Goal: Information Seeking & Learning: Learn about a topic

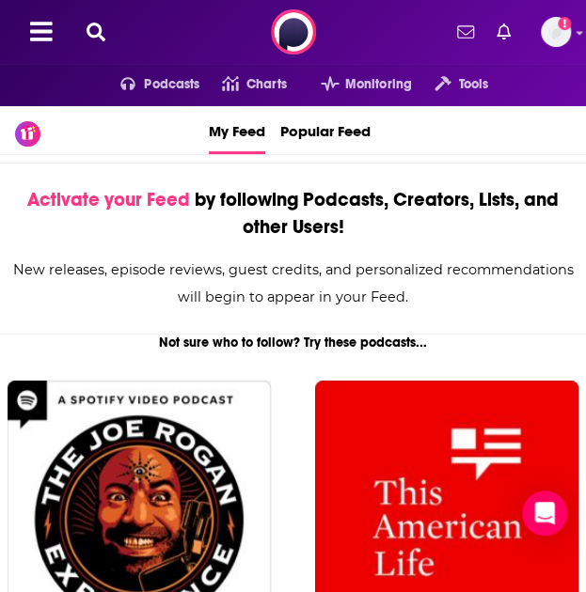
click at [99, 26] on icon at bounding box center [95, 32] width 19 height 19
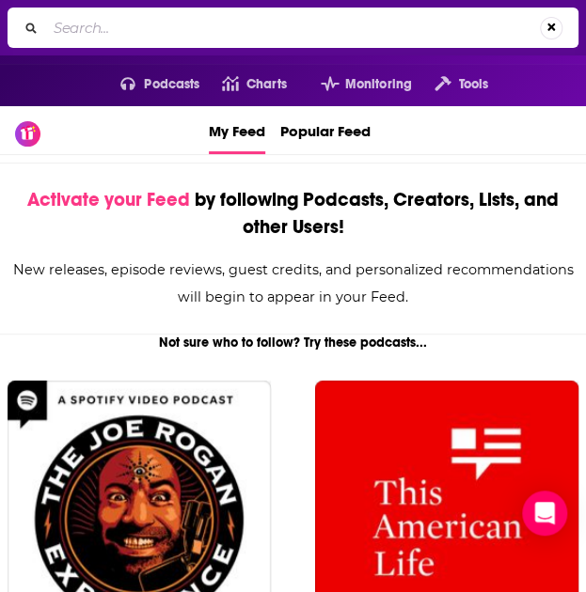
click at [85, 22] on input "Search..." at bounding box center [293, 28] width 494 height 30
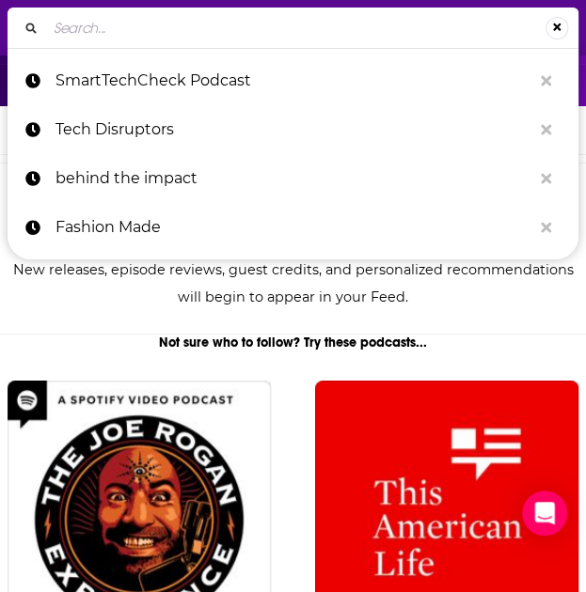
paste input "eSpeaks"
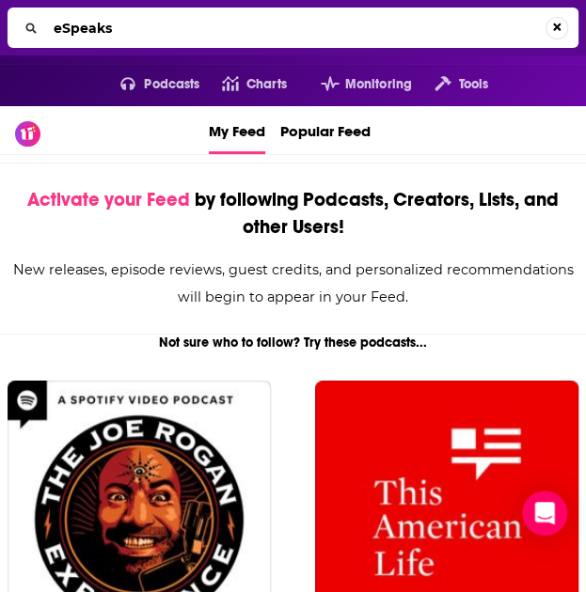
type input "eSpeaks"
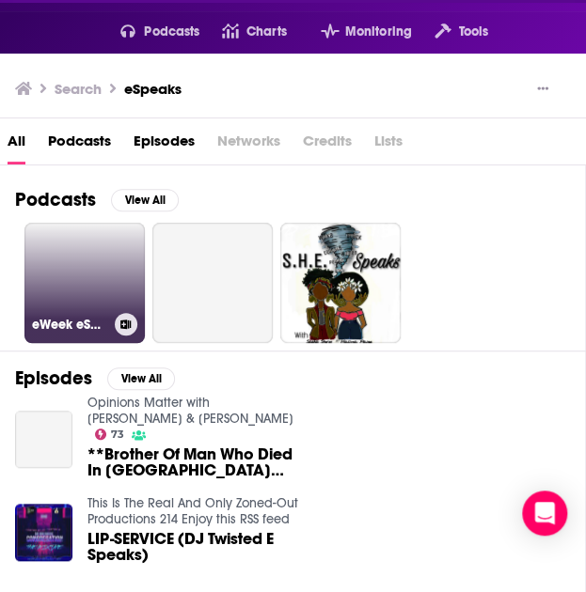
scroll to position [55, 0]
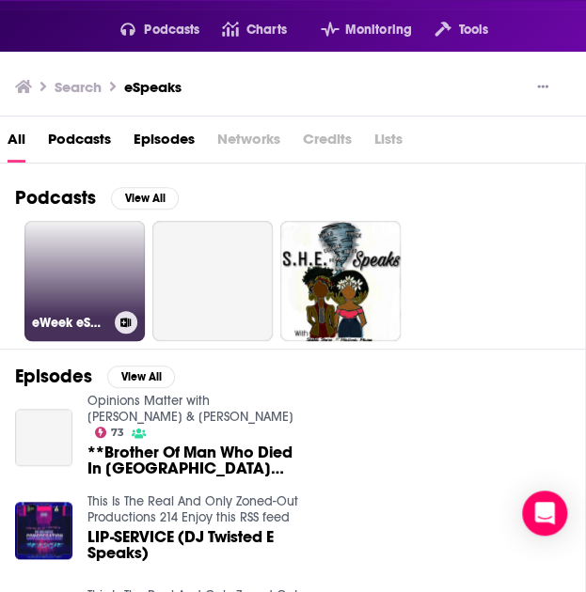
click at [82, 280] on link "eWeek eSpeaks" at bounding box center [84, 281] width 120 height 120
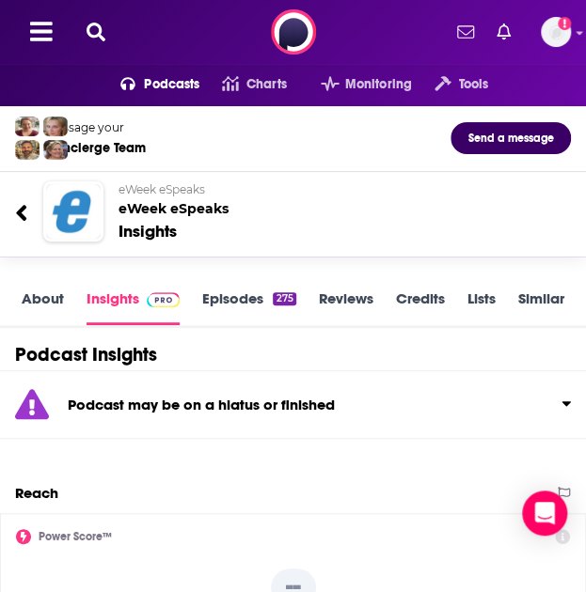
click at [95, 31] on icon at bounding box center [95, 32] width 19 height 19
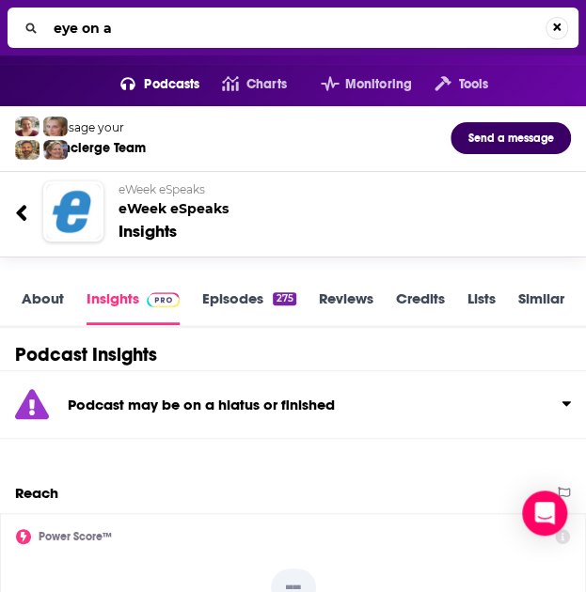
type input "eye on ai"
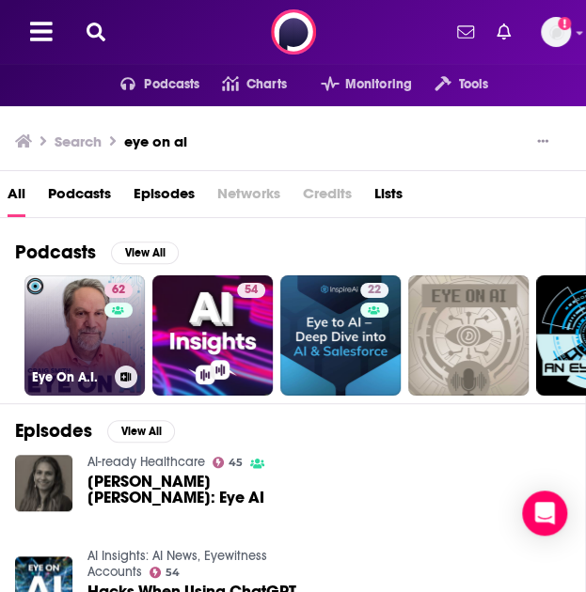
click at [84, 349] on link "62 Eye On A.I." at bounding box center [84, 335] width 120 height 120
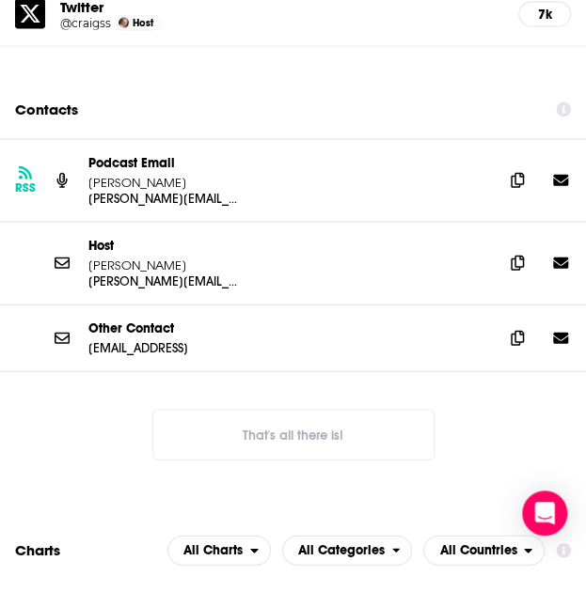
scroll to position [2717, 0]
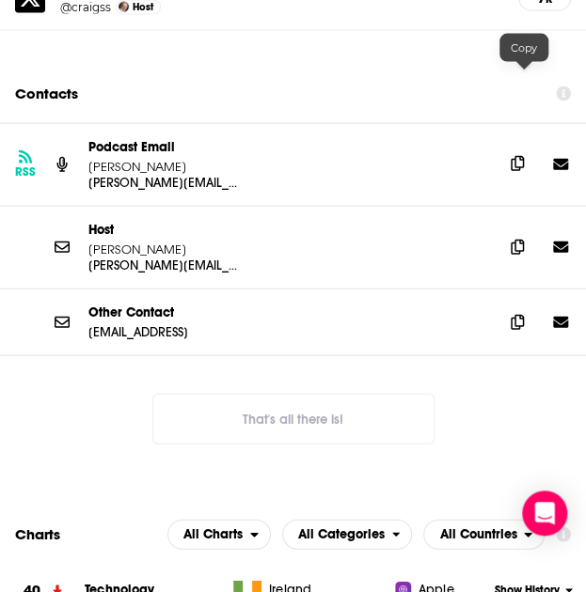
click at [521, 156] on icon at bounding box center [516, 163] width 13 height 15
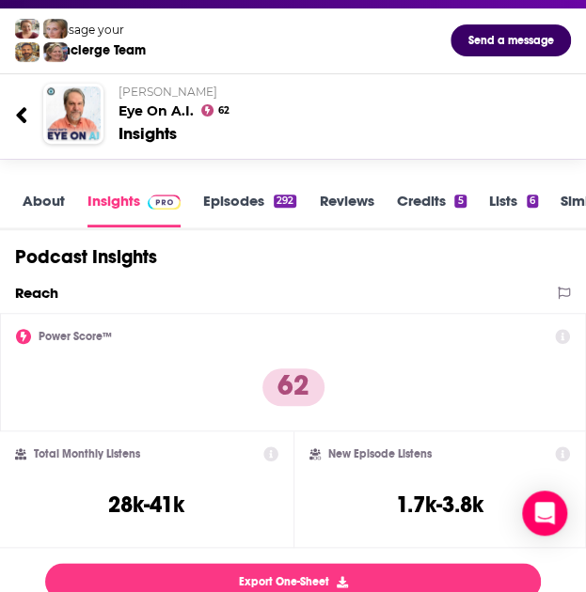
scroll to position [0, 0]
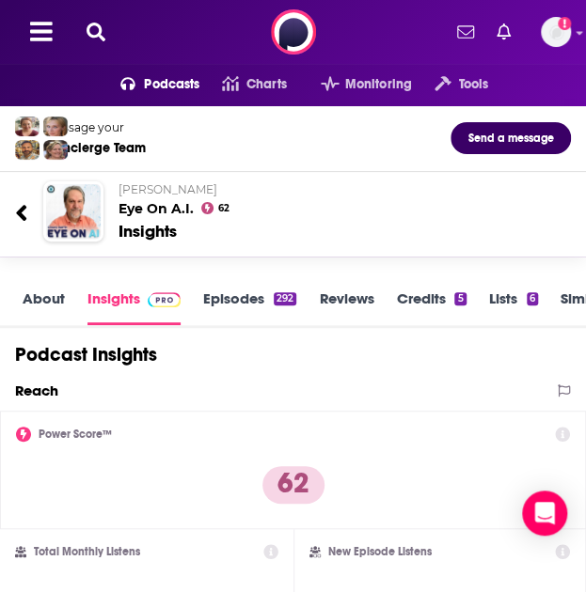
click at [96, 35] on icon at bounding box center [95, 32] width 19 height 19
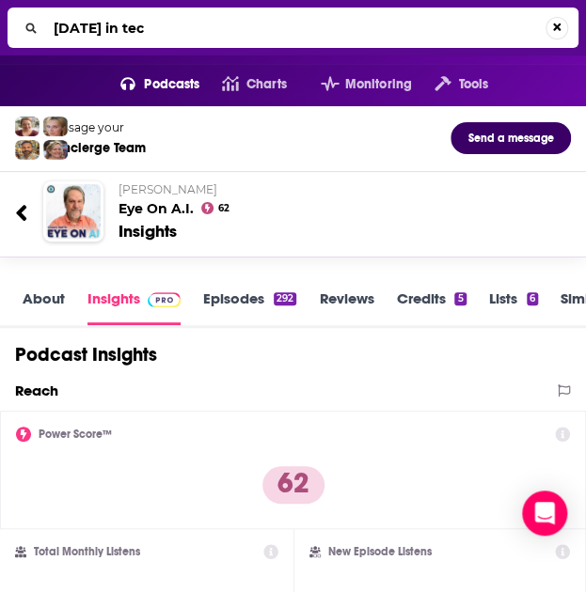
type input "[DATE] in tech"
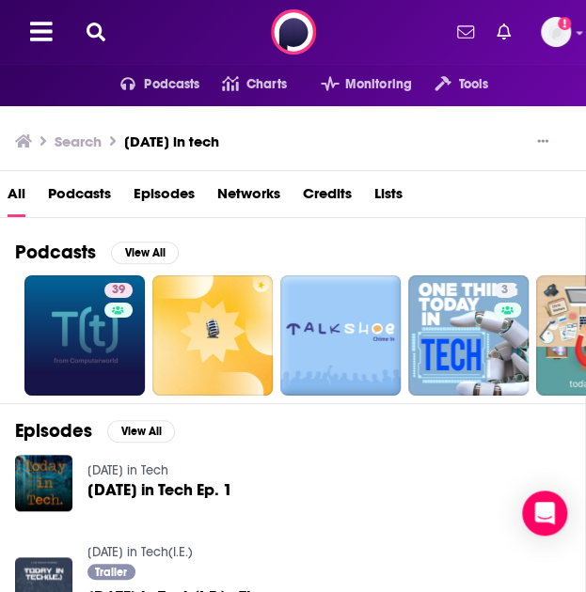
click at [100, 339] on link "39" at bounding box center [84, 335] width 120 height 120
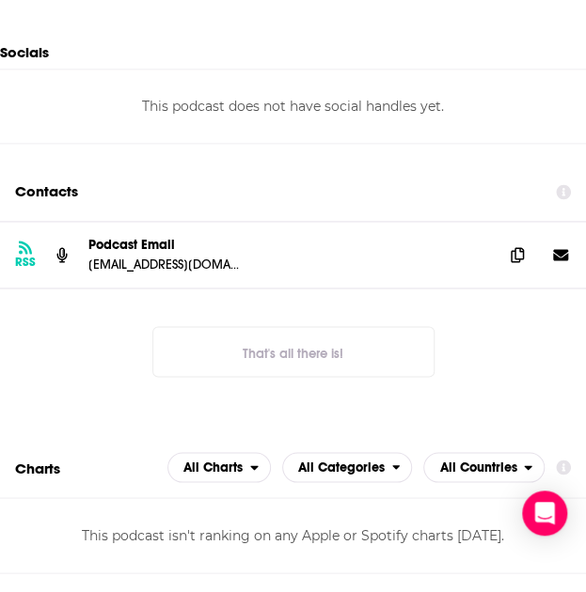
scroll to position [2277, 0]
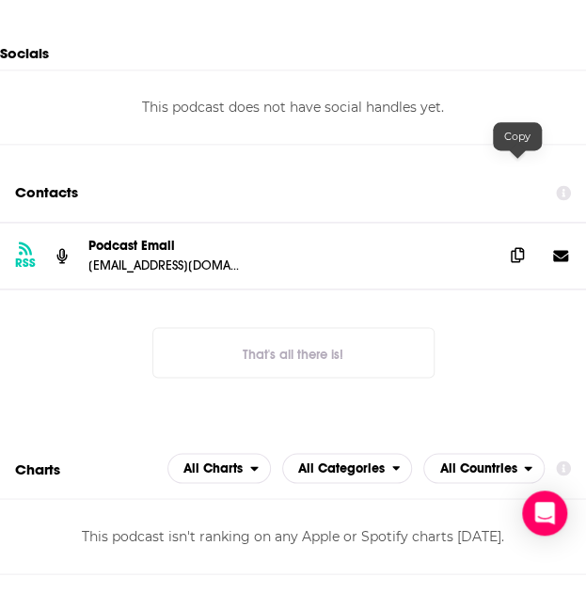
click at [516, 247] on icon at bounding box center [516, 254] width 13 height 15
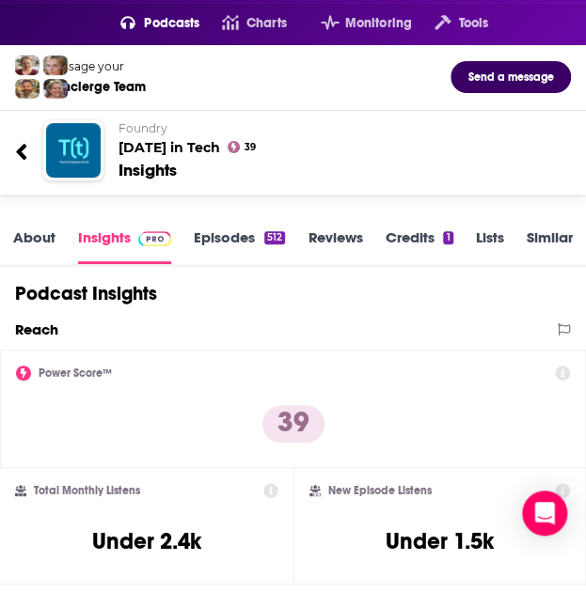
scroll to position [0, 0]
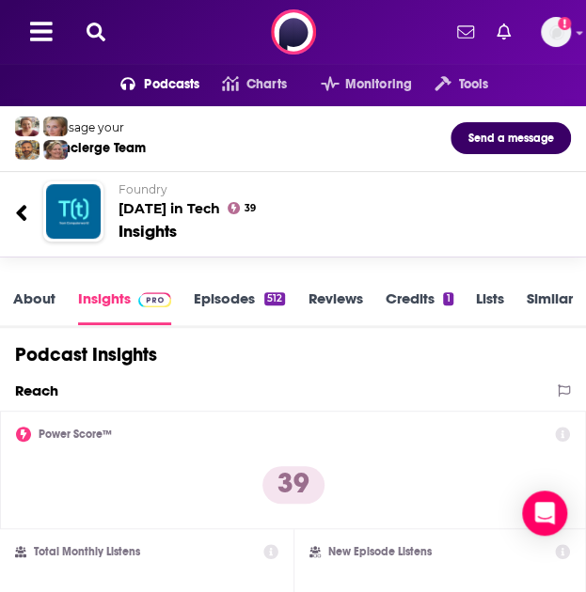
click at [89, 31] on icon at bounding box center [95, 32] width 19 height 19
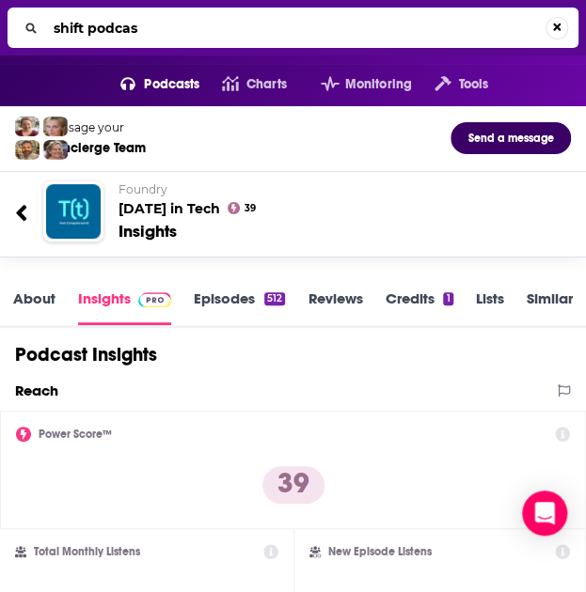
type input "shift podcast"
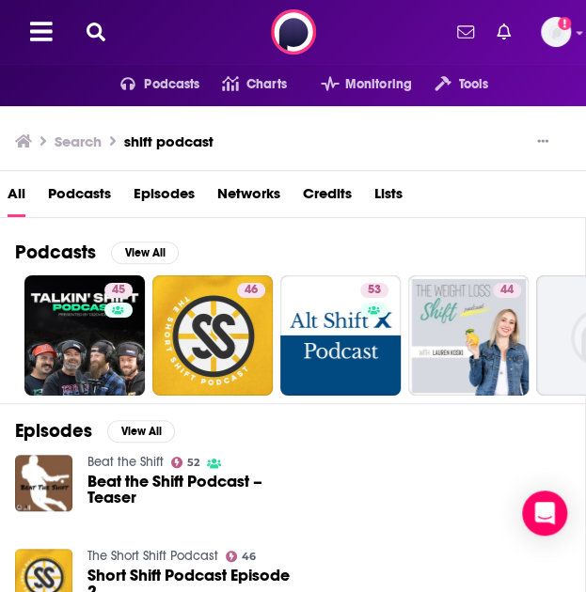
click at [97, 33] on icon at bounding box center [95, 32] width 19 height 19
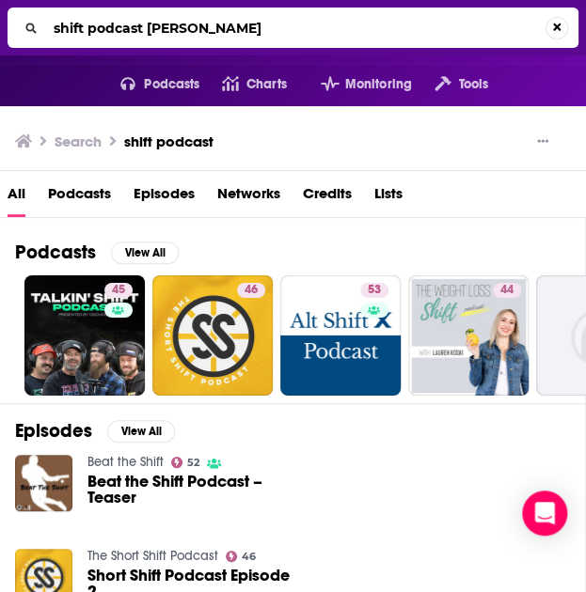
type input "shift podcast [PERSON_NAME]"
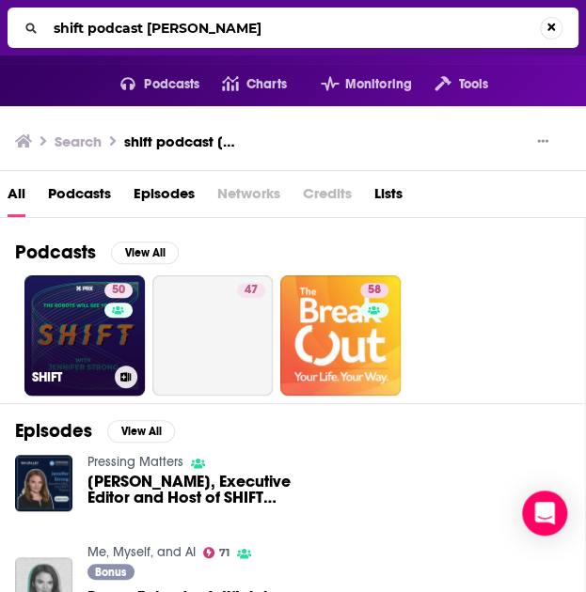
click at [82, 348] on link "50 SHIFT" at bounding box center [84, 335] width 120 height 120
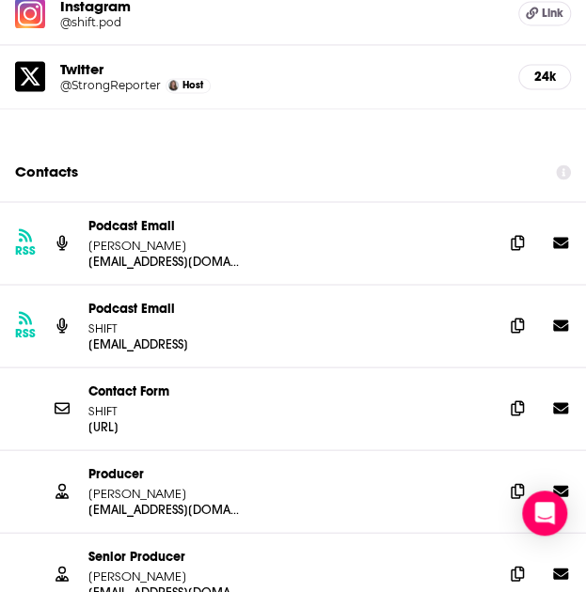
scroll to position [2431, 0]
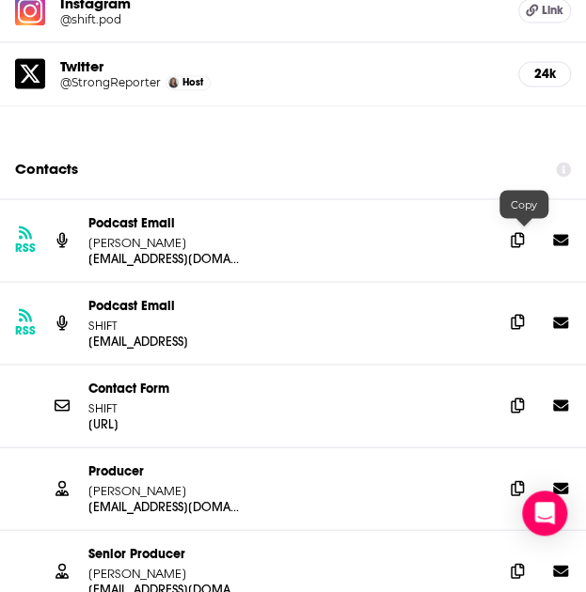
click at [524, 314] on icon at bounding box center [516, 321] width 13 height 15
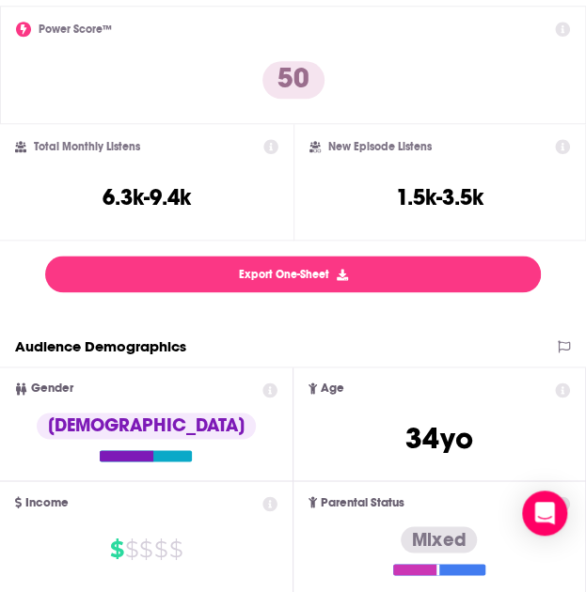
scroll to position [394, 0]
